Goal: Task Accomplishment & Management: Use online tool/utility

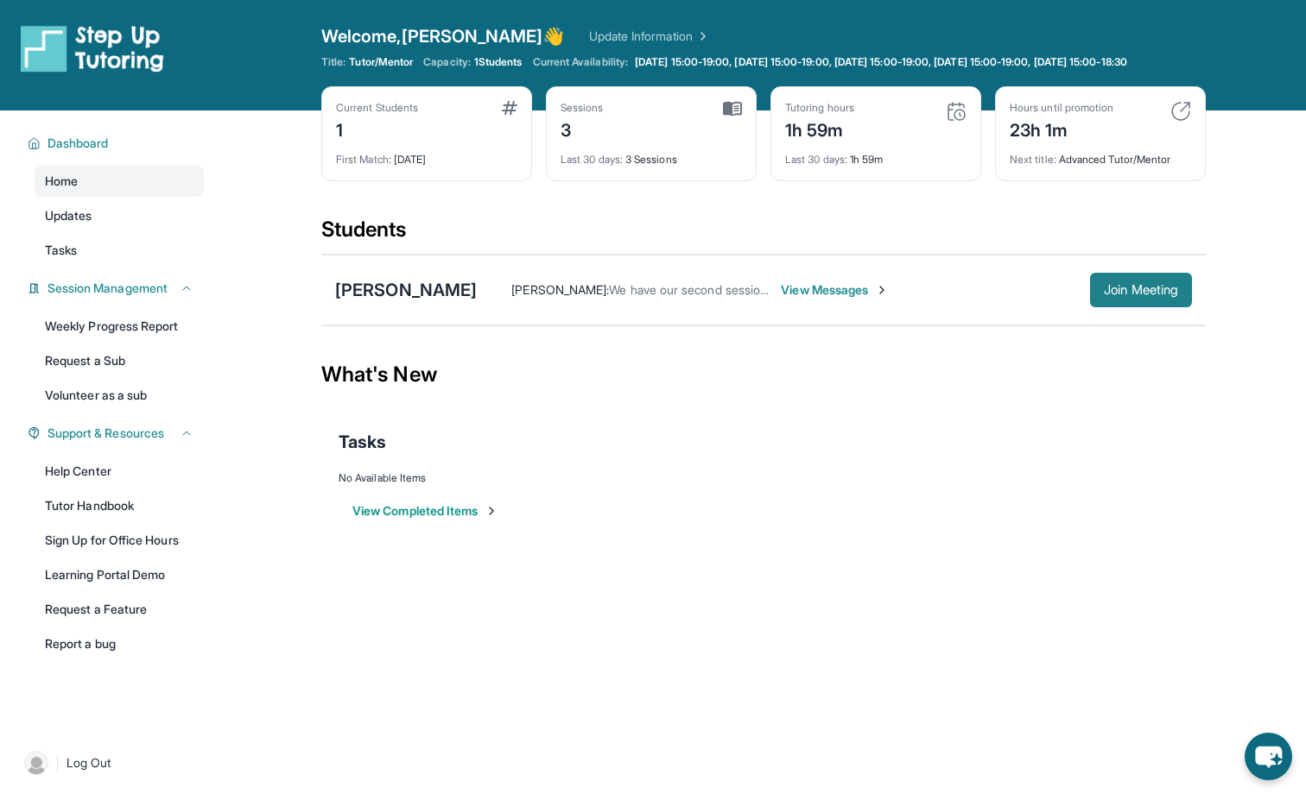
click at [1119, 295] on span "Join Meeting" at bounding box center [1140, 290] width 74 height 10
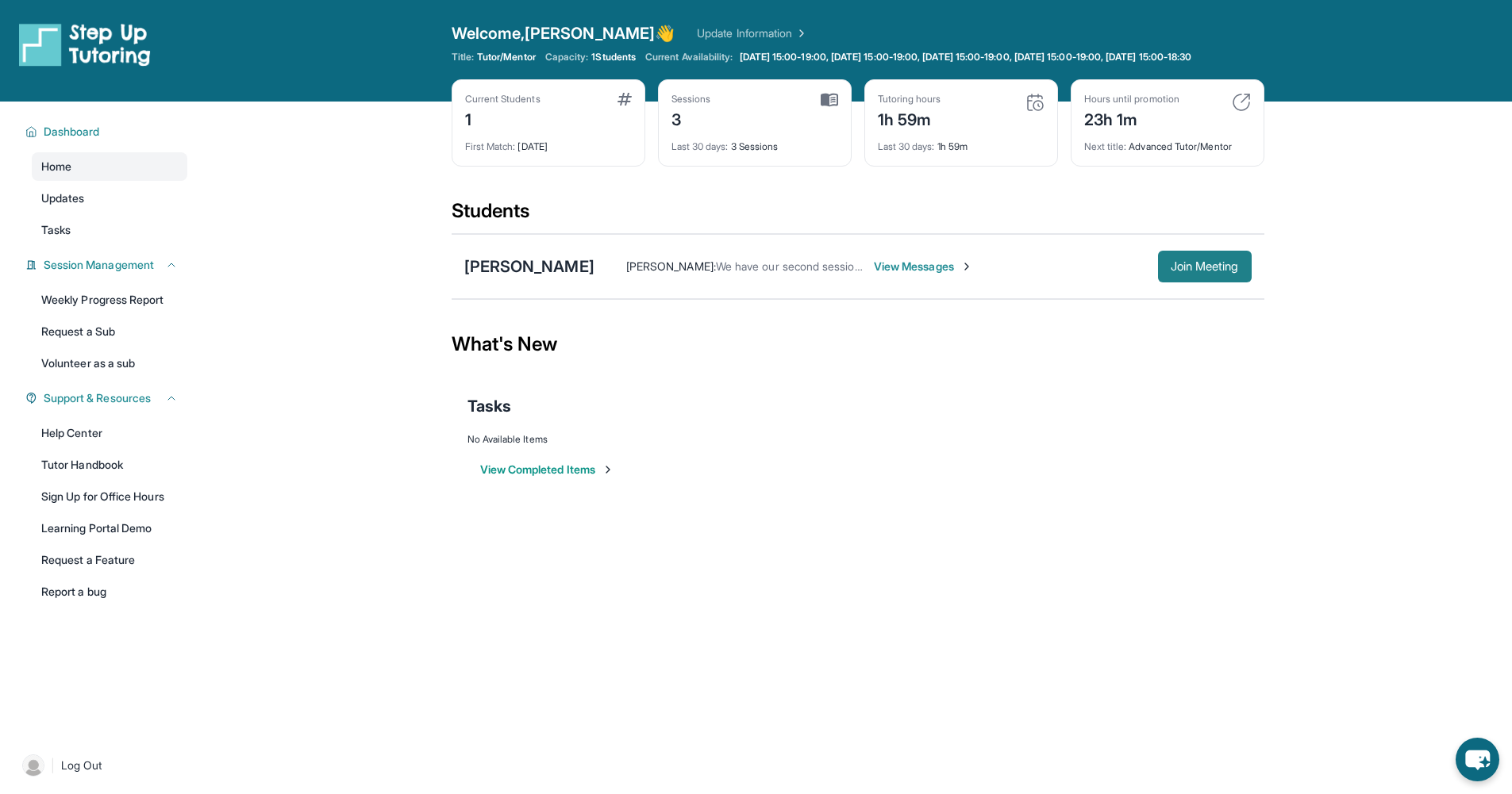
click at [1177, 271] on span "Join Meeting" at bounding box center [1205, 267] width 68 height 9
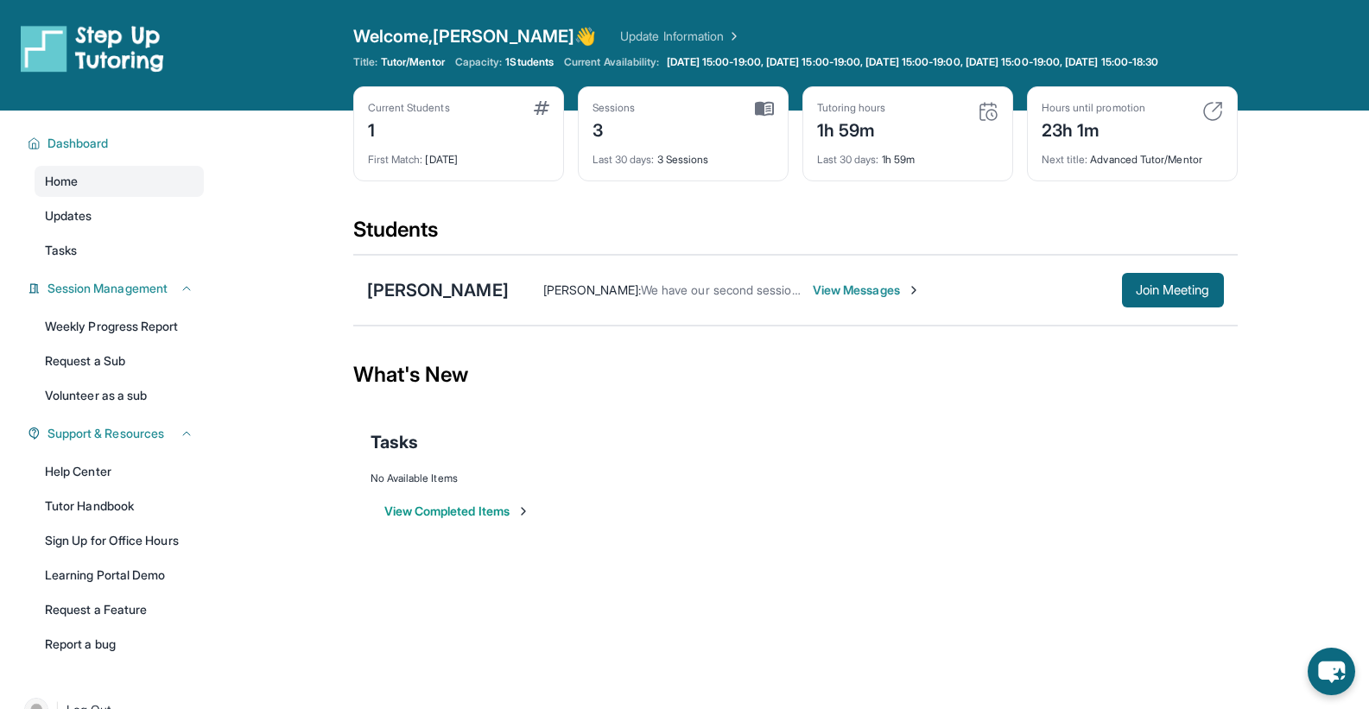
scroll to position [3, 0]
click at [1168, 295] on span "Join Meeting" at bounding box center [1172, 290] width 74 height 10
click at [475, 520] on button "View Completed Items" at bounding box center [457, 511] width 146 height 17
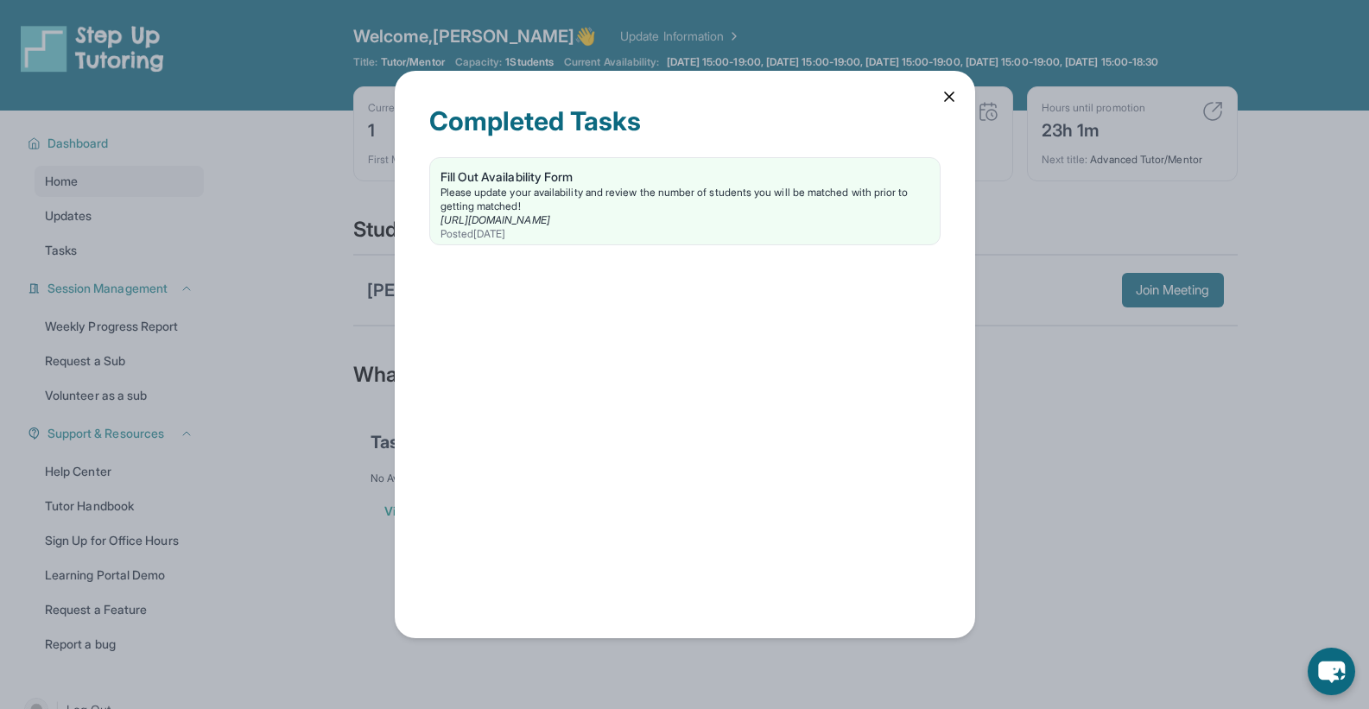
click at [948, 96] on icon at bounding box center [949, 96] width 9 height 9
